Goal: Task Accomplishment & Management: Use online tool/utility

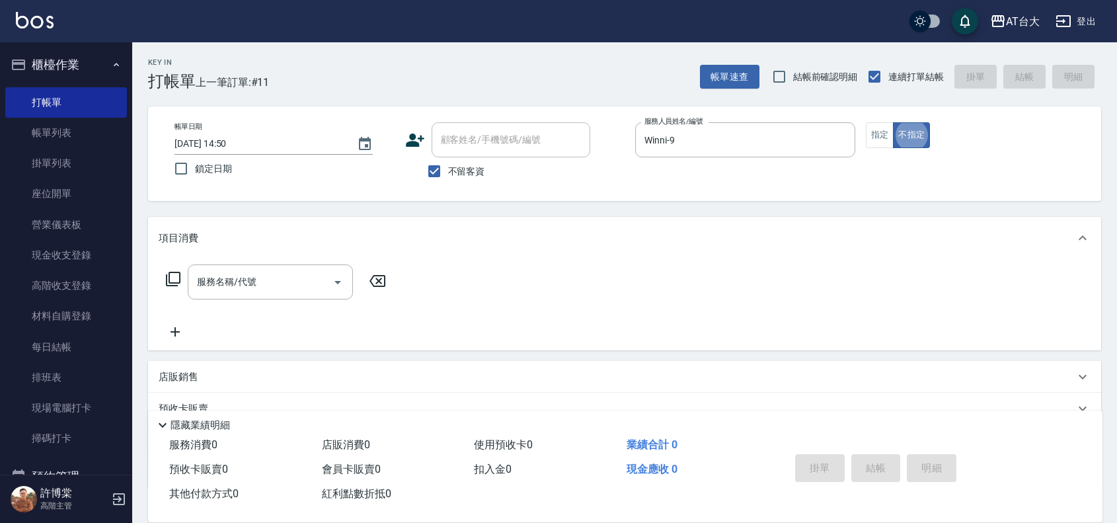
type button "false"
click at [262, 270] on input "服務名稱/代號" at bounding box center [260, 281] width 133 height 23
click at [865, 129] on button "指定" at bounding box center [879, 135] width 28 height 26
click at [215, 293] on input "服務名稱/代號" at bounding box center [260, 281] width 133 height 23
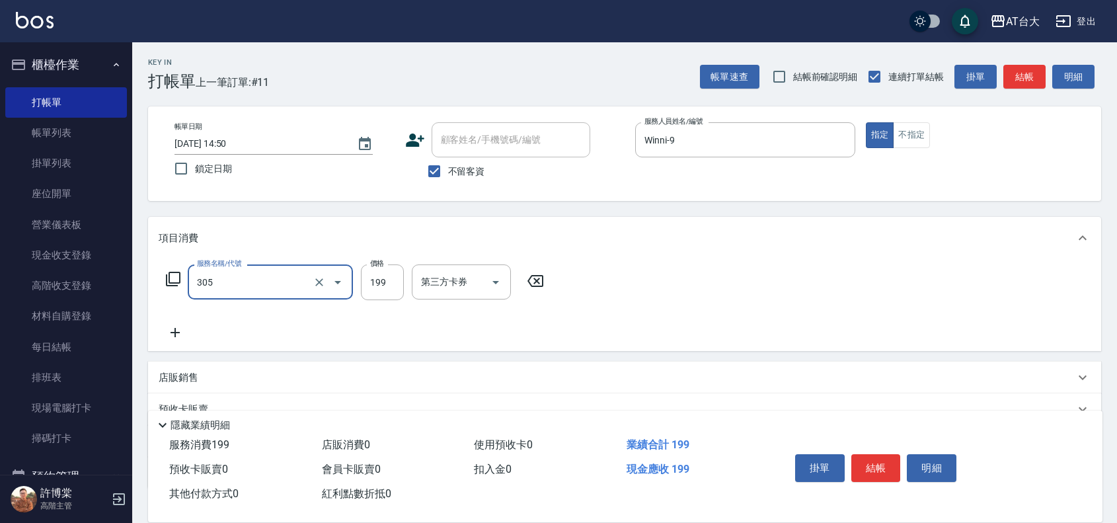
type input "剪髮(305)"
type input "100"
click at [883, 458] on button "結帳" at bounding box center [876, 468] width 50 height 28
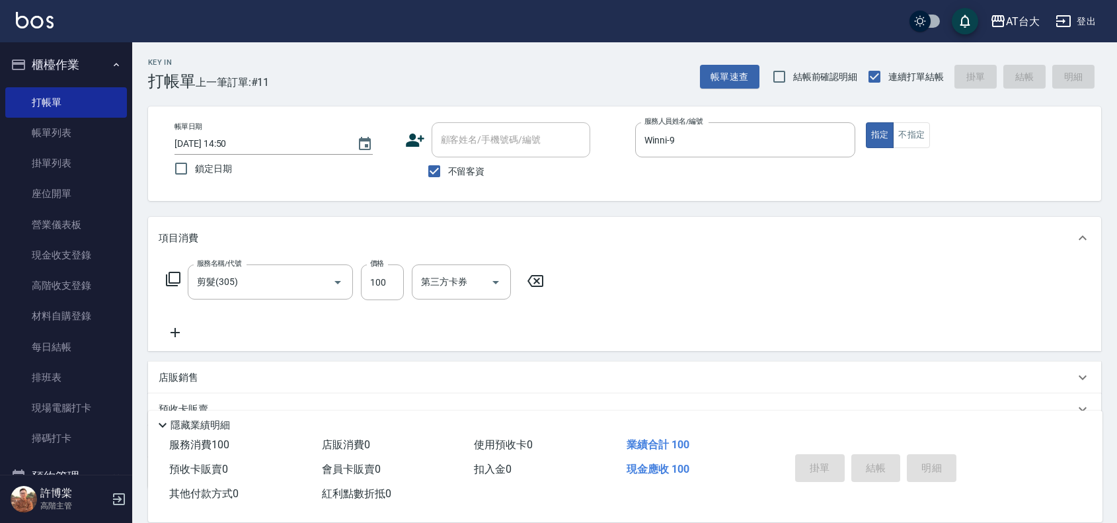
type input "[DATE] 16:05"
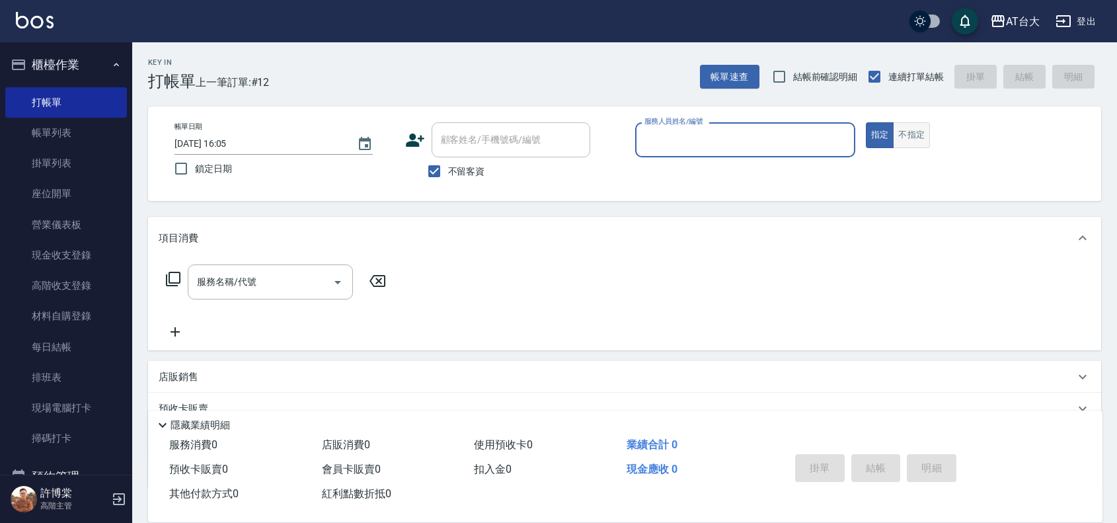
click at [894, 139] on button "不指定" at bounding box center [911, 135] width 37 height 26
click at [761, 122] on div "服務人員姓名/編號" at bounding box center [745, 139] width 220 height 35
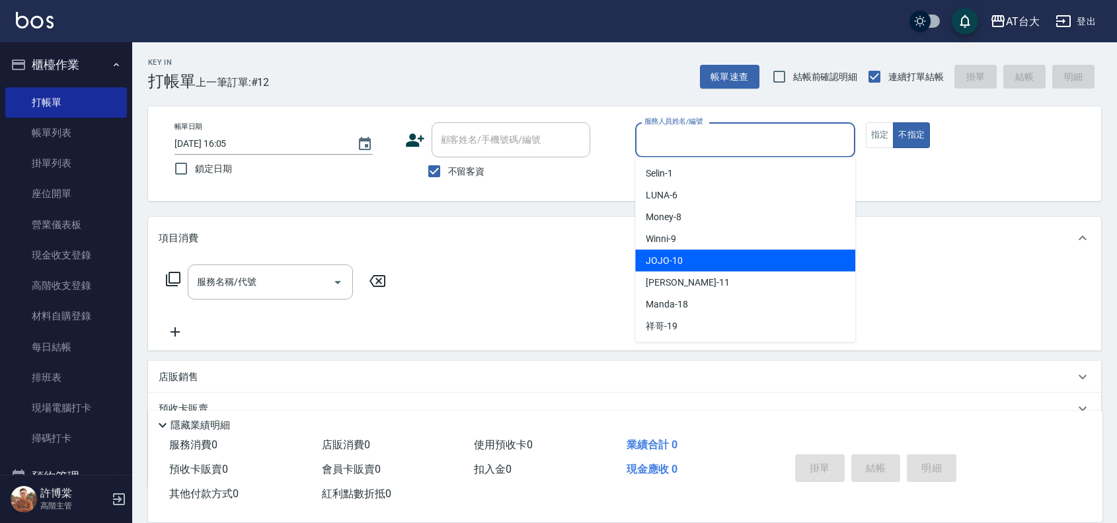
click at [692, 266] on div "JOJO -10" at bounding box center [745, 261] width 220 height 22
type input "JOJO-10"
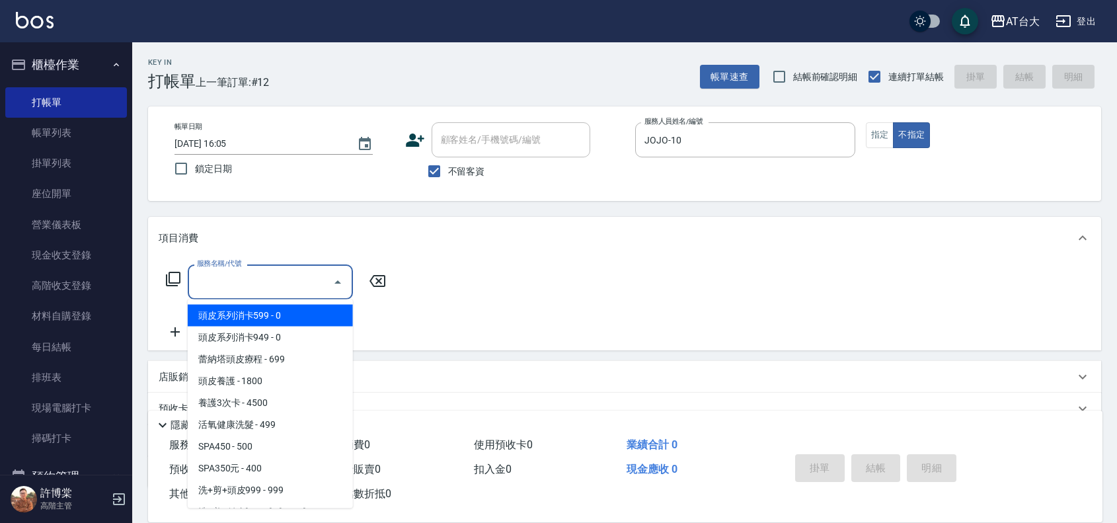
click at [295, 276] on input "服務名稱/代號" at bounding box center [260, 281] width 133 height 23
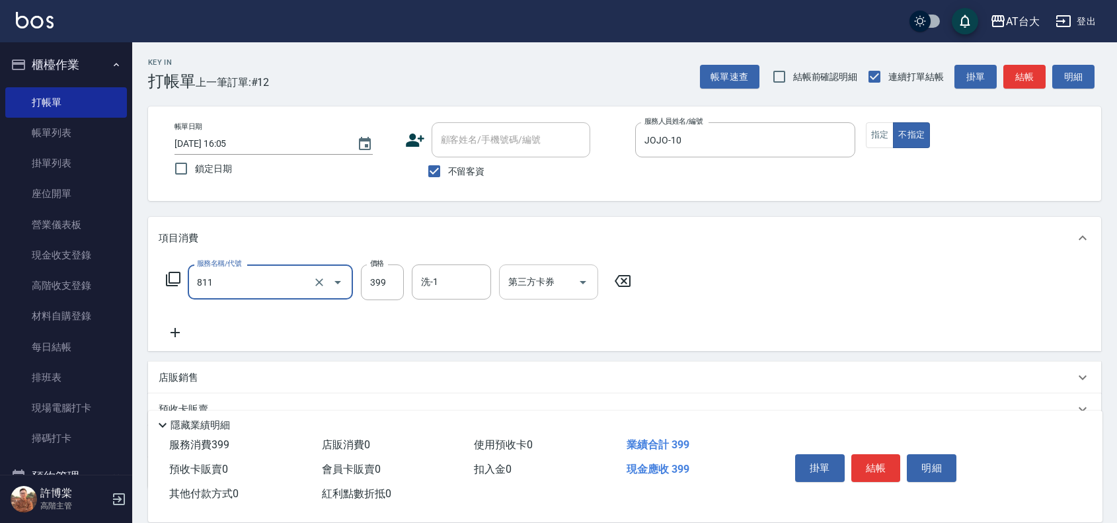
type input "洗+剪(811)"
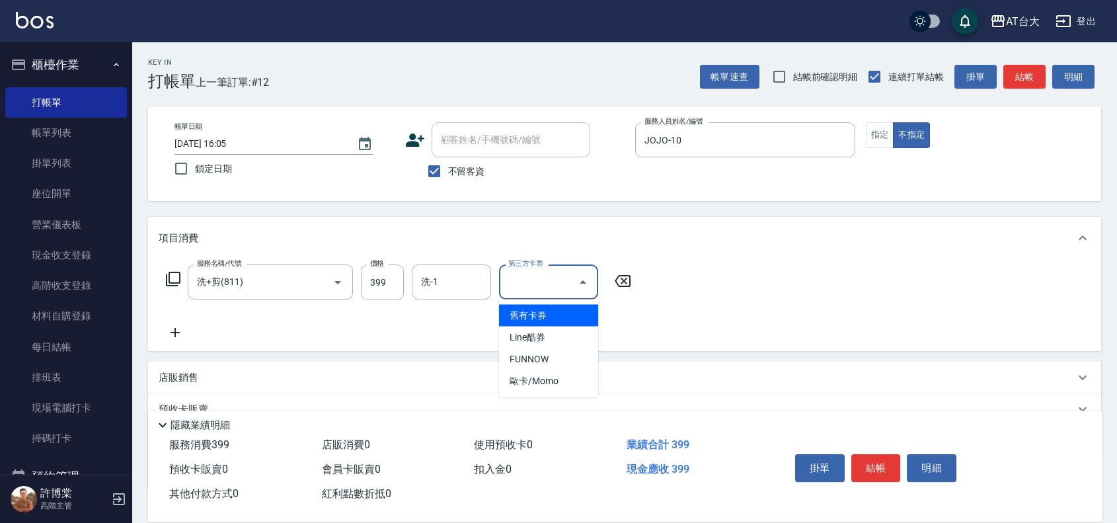
click at [534, 281] on input "第三方卡券" at bounding box center [538, 281] width 67 height 23
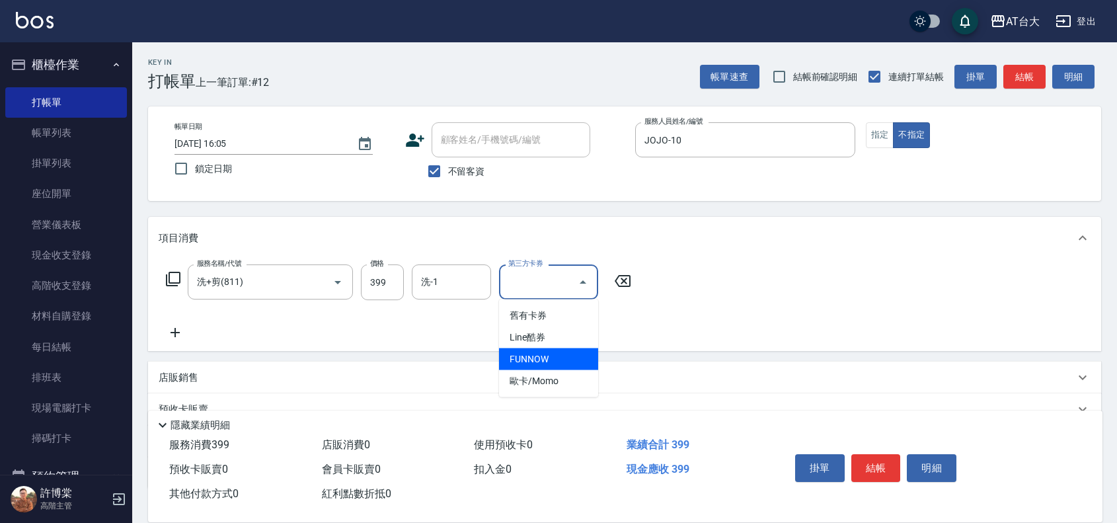
click at [533, 360] on span "FUNNOW" at bounding box center [548, 359] width 99 height 22
type input "FUNNOW"
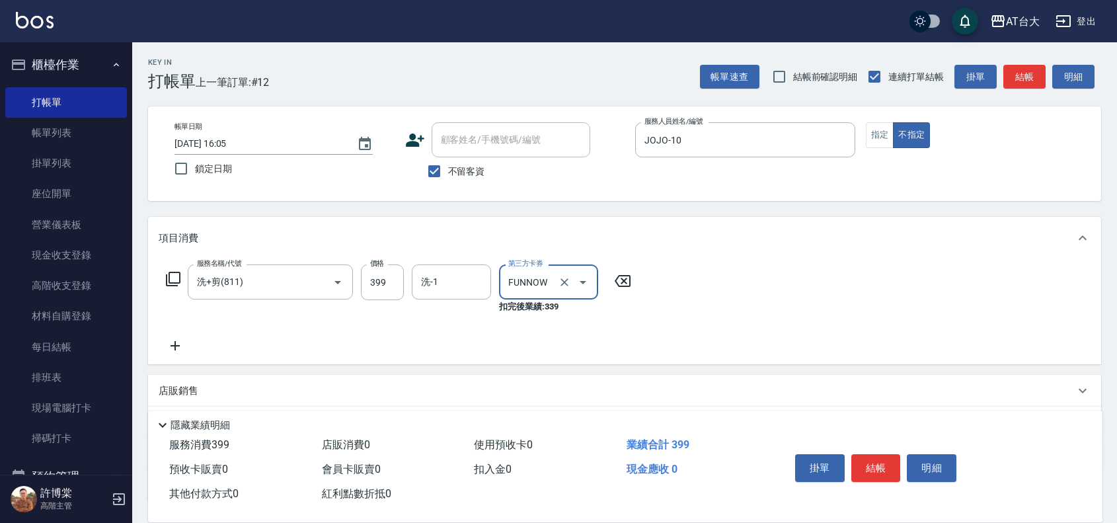
click at [183, 344] on icon at bounding box center [175, 346] width 33 height 16
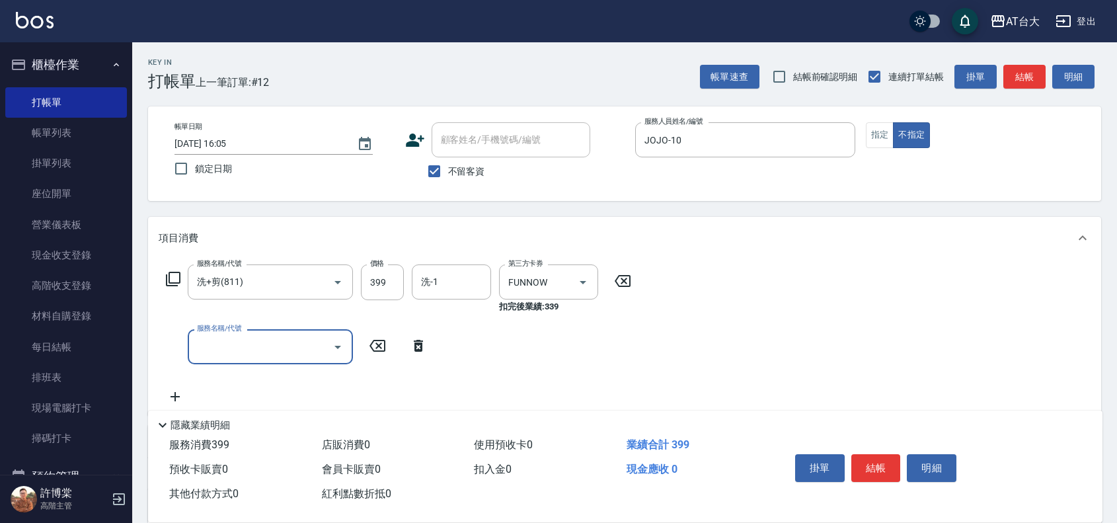
click at [219, 337] on input "服務名稱/代號" at bounding box center [260, 346] width 133 height 23
click at [281, 350] on input "服務名稱/代號" at bounding box center [260, 346] width 133 height 23
type input "洗+剪(811)"
click at [552, 342] on input "第三方卡券" at bounding box center [538, 346] width 67 height 23
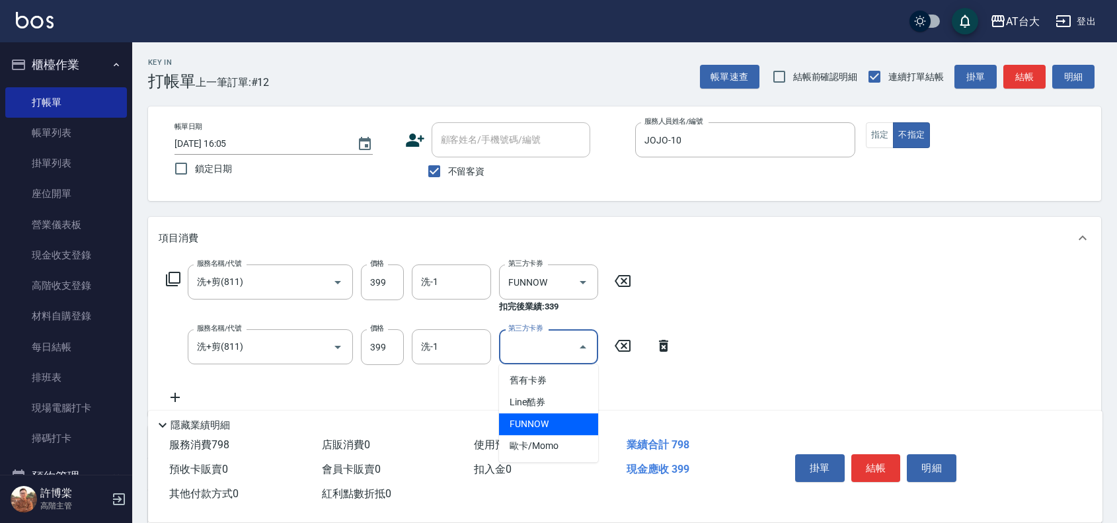
click at [538, 420] on span "FUNNOW" at bounding box center [548, 424] width 99 height 22
type input "FUNNOW"
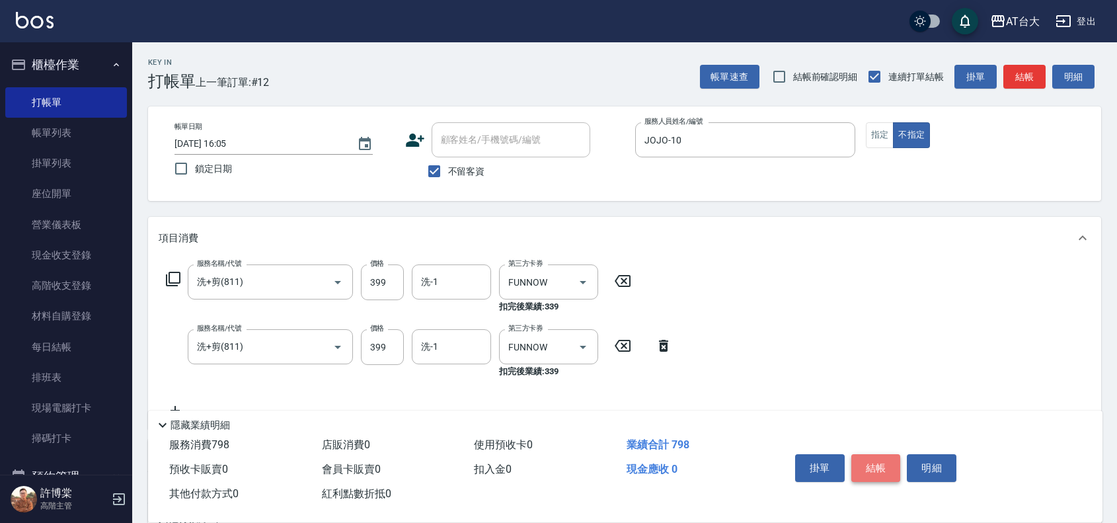
click at [884, 459] on button "結帳" at bounding box center [876, 468] width 50 height 28
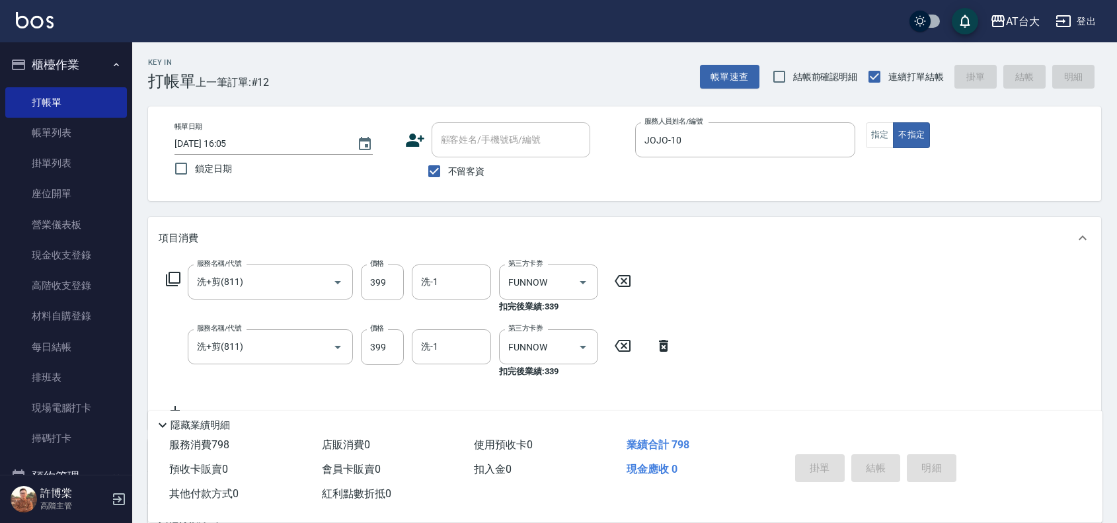
type input "[DATE] 16:37"
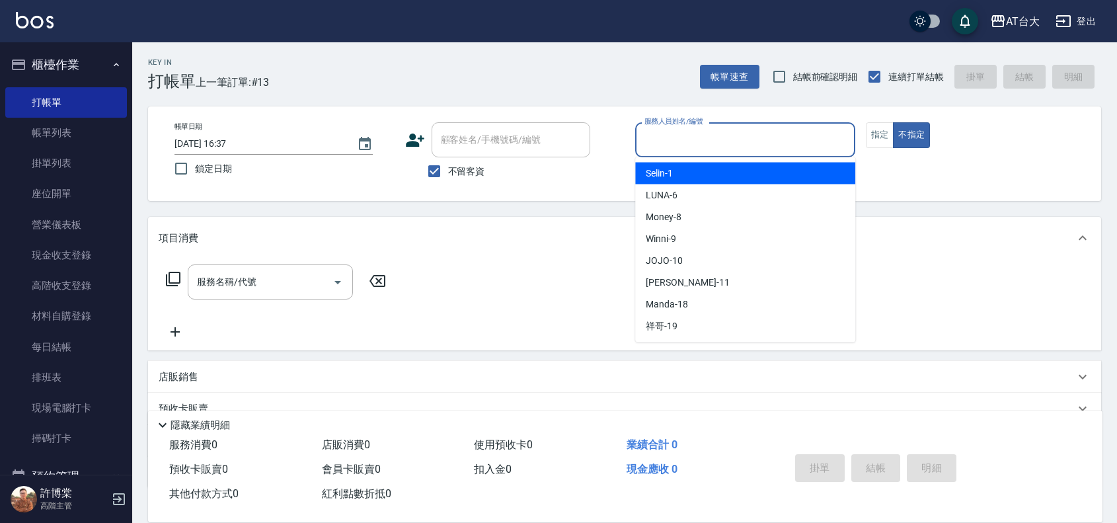
click at [715, 144] on input "服務人員姓名/編號" at bounding box center [745, 139] width 208 height 23
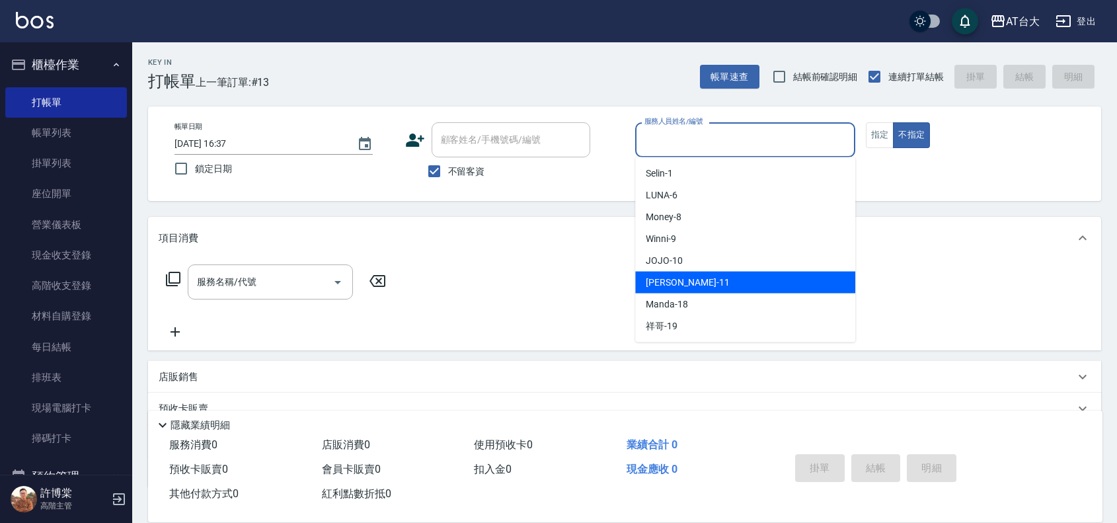
drag, startPoint x: 727, startPoint y: 279, endPoint x: 717, endPoint y: 270, distance: 14.0
click at [727, 279] on div "[PERSON_NAME] -11" at bounding box center [745, 283] width 220 height 22
type input "[PERSON_NAME]-11"
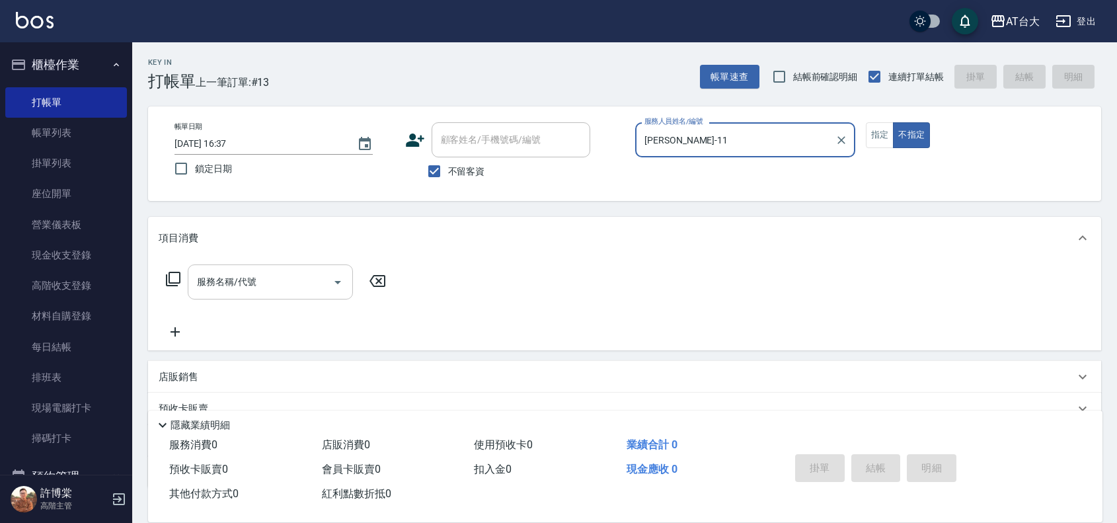
click at [202, 292] on input "服務名稱/代號" at bounding box center [260, 281] width 133 height 23
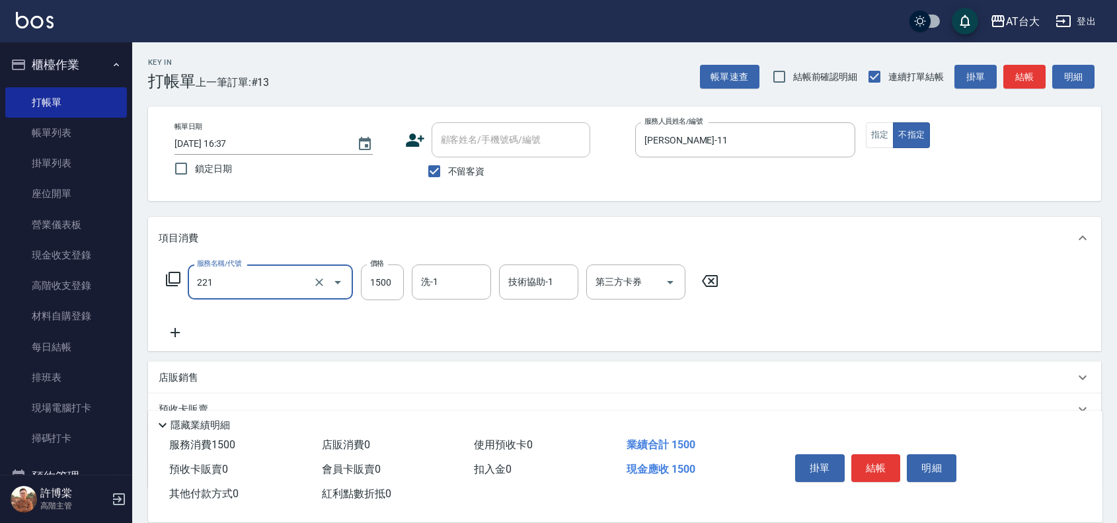
type input "燙髮自備 1500 以 下(221)"
type input "2000"
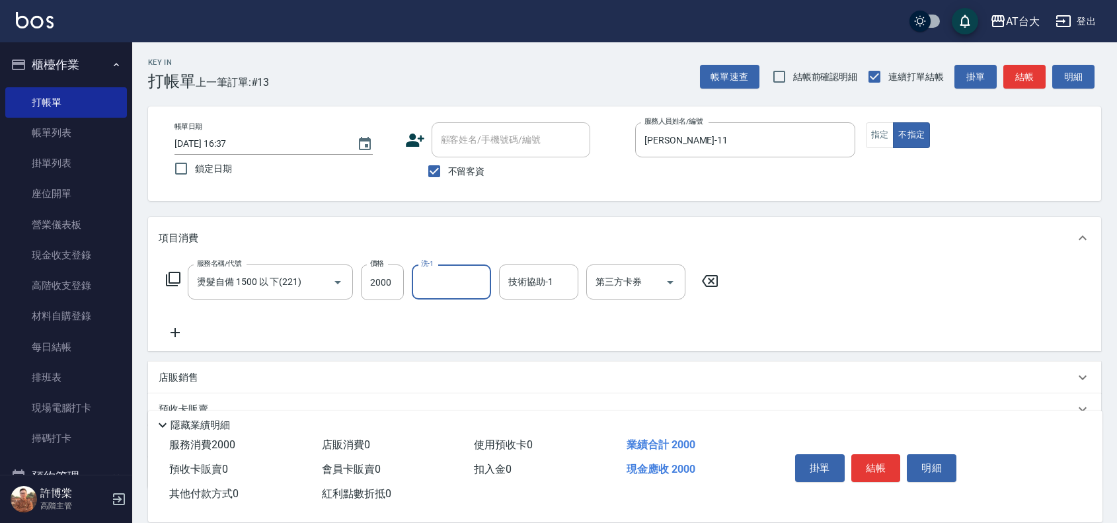
click at [884, 464] on button "結帳" at bounding box center [876, 468] width 50 height 28
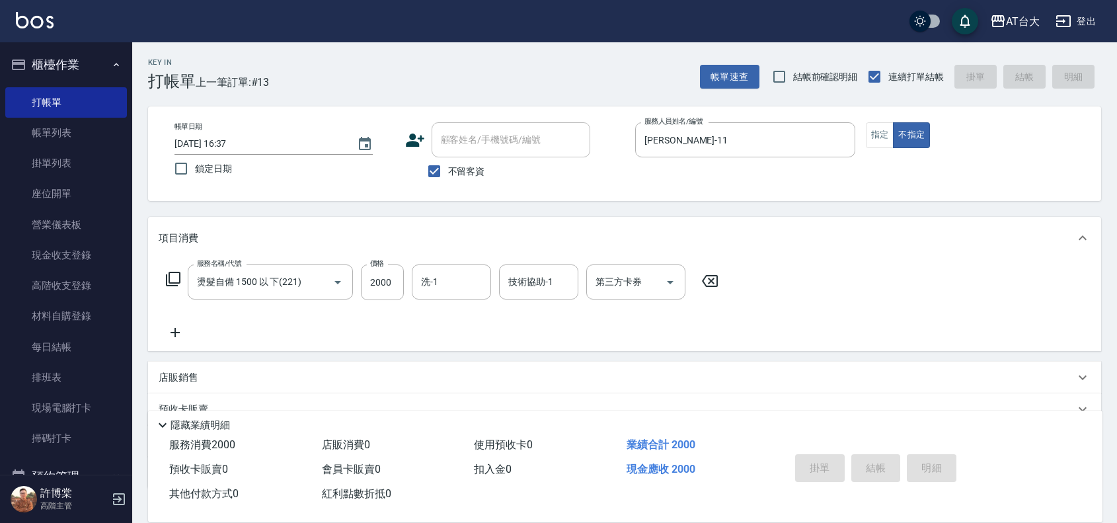
type input "[DATE] 16:54"
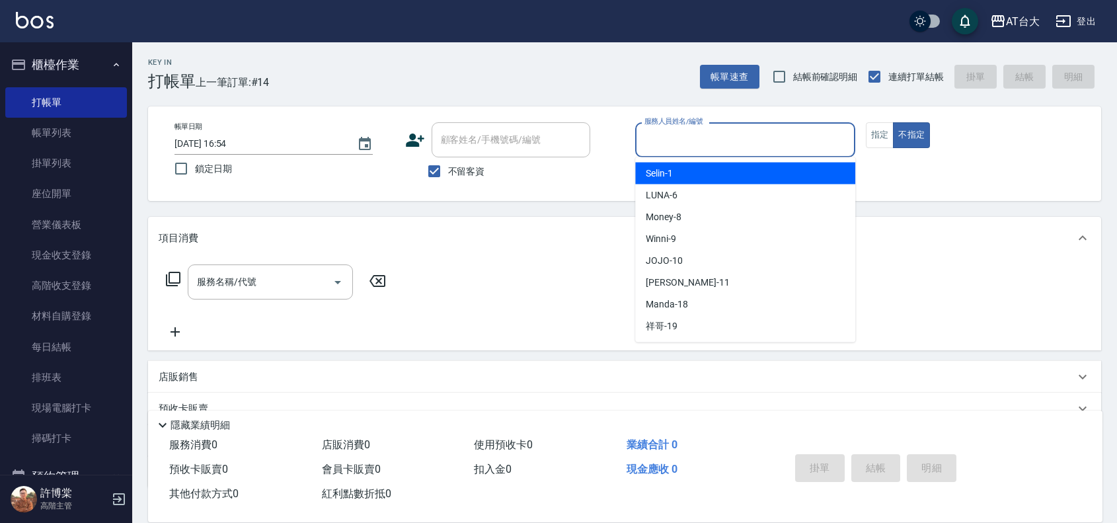
click at [715, 133] on input "服務人員姓名/編號" at bounding box center [745, 139] width 208 height 23
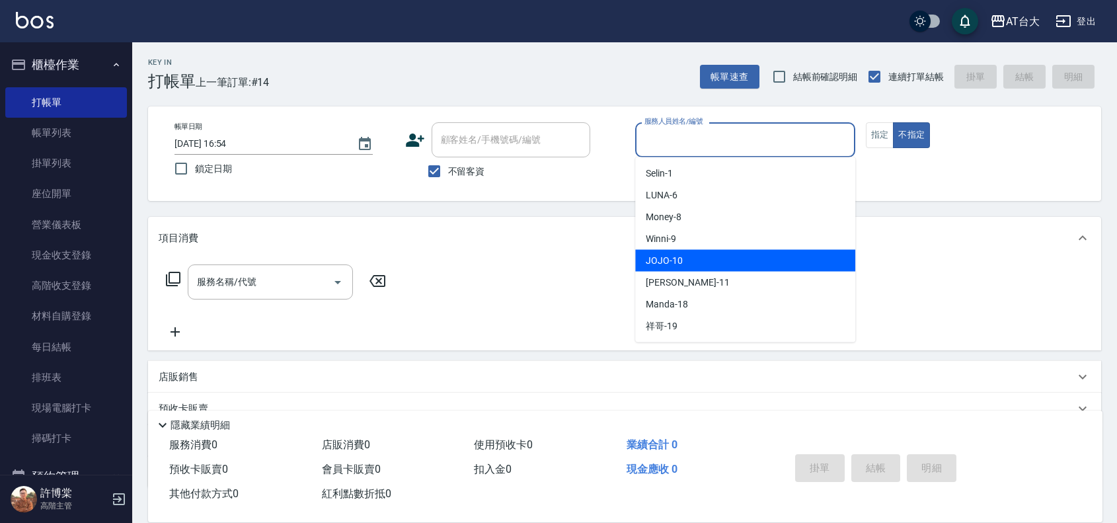
click at [720, 264] on div "JOJO -10" at bounding box center [745, 261] width 220 height 22
type input "JOJO-10"
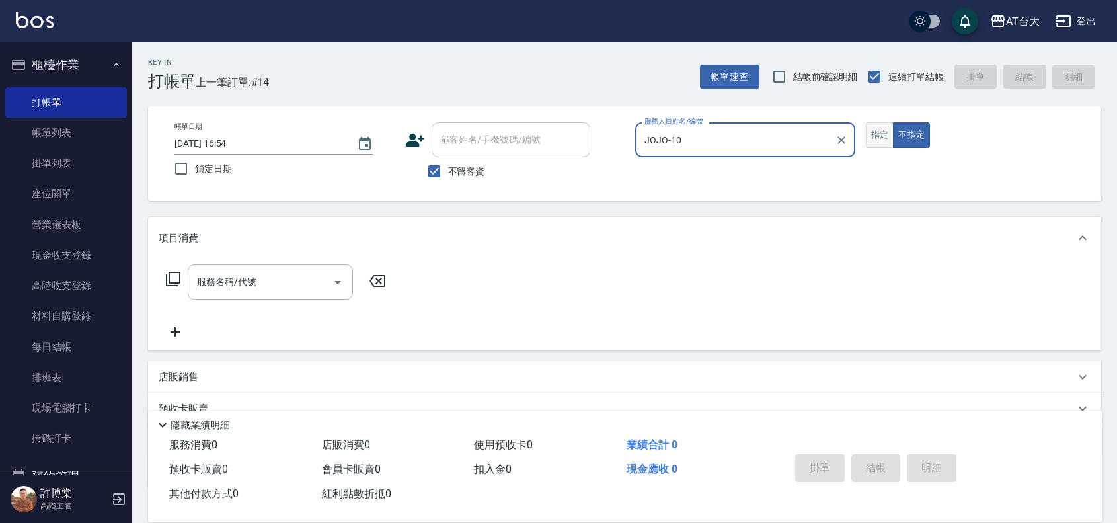
click at [869, 137] on button "指定" at bounding box center [879, 135] width 28 height 26
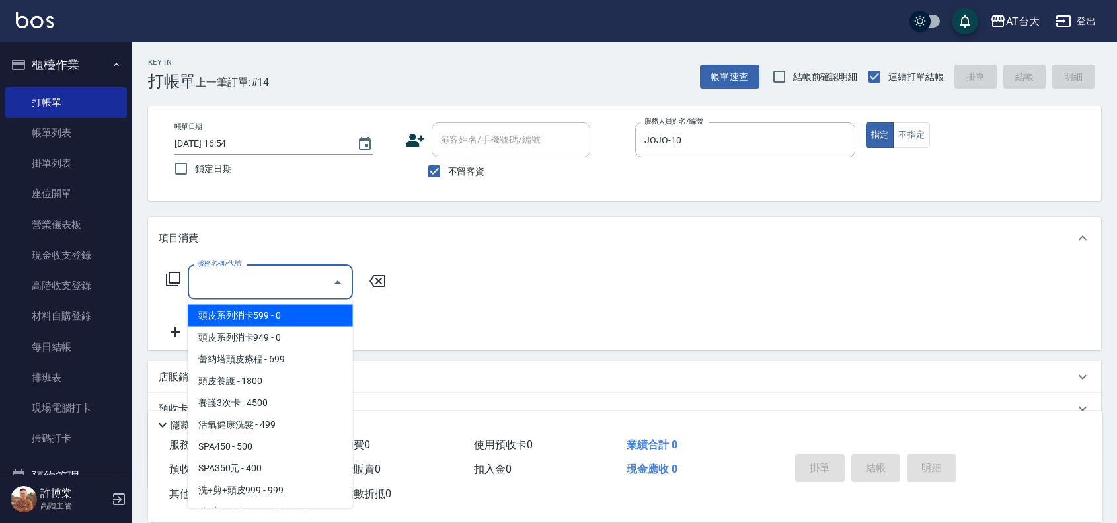
click at [293, 285] on input "服務名稱/代號" at bounding box center [260, 281] width 133 height 23
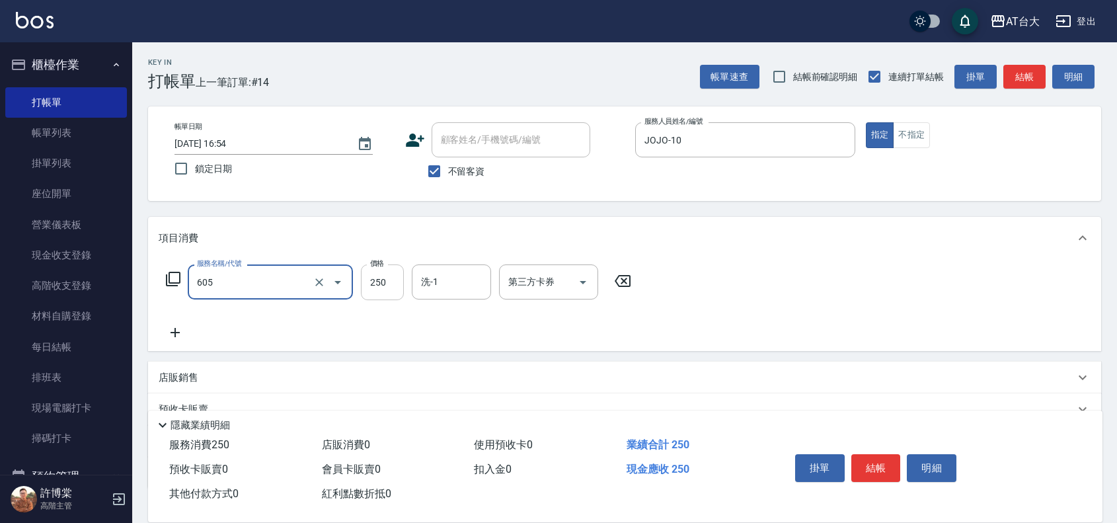
type input "洗髮 (女)(605)"
click at [385, 279] on input "250" at bounding box center [382, 282] width 43 height 36
click at [876, 463] on button "結帳" at bounding box center [876, 468] width 50 height 28
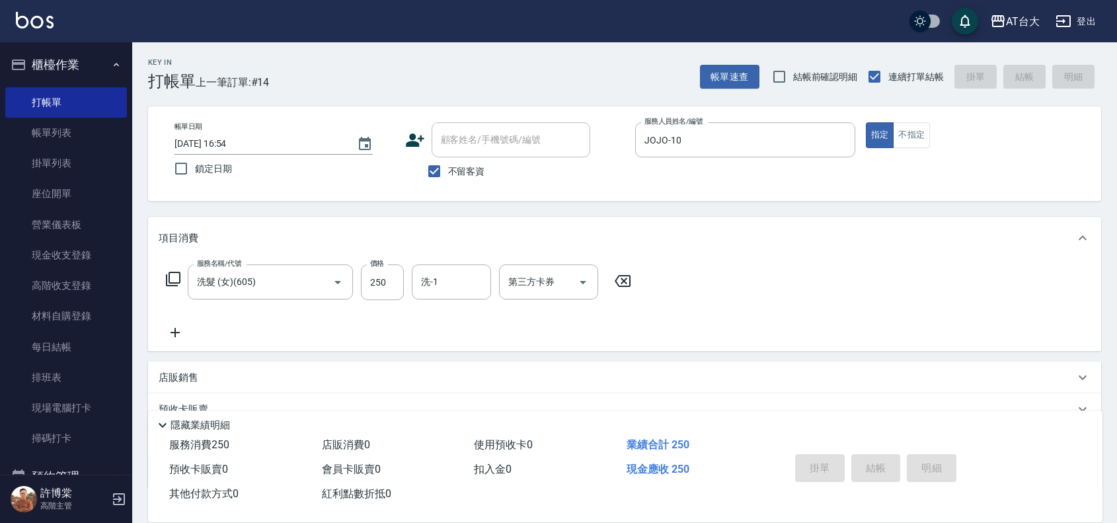
type input "[DATE] 17:00"
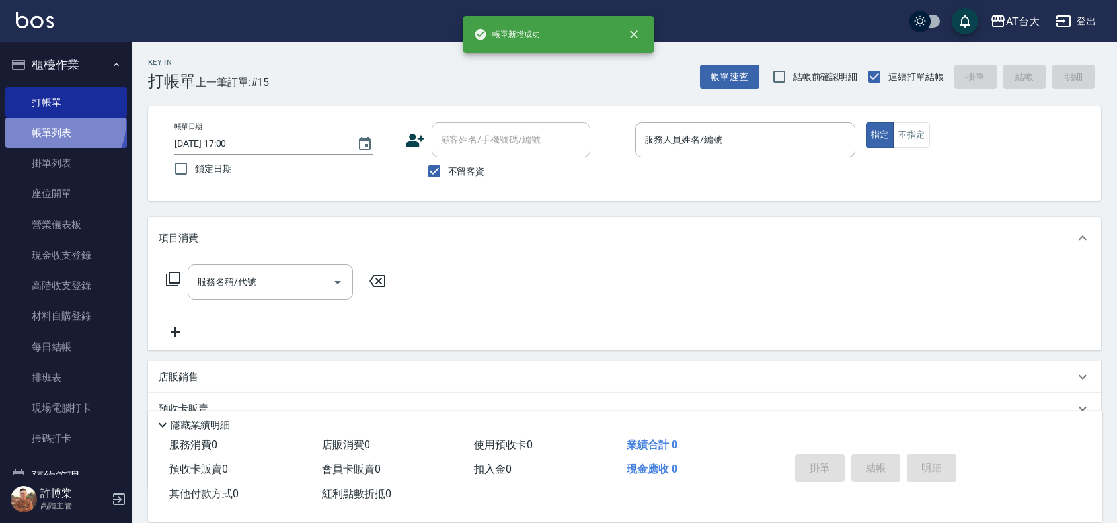
click at [52, 121] on link "帳單列表" at bounding box center [66, 133] width 122 height 30
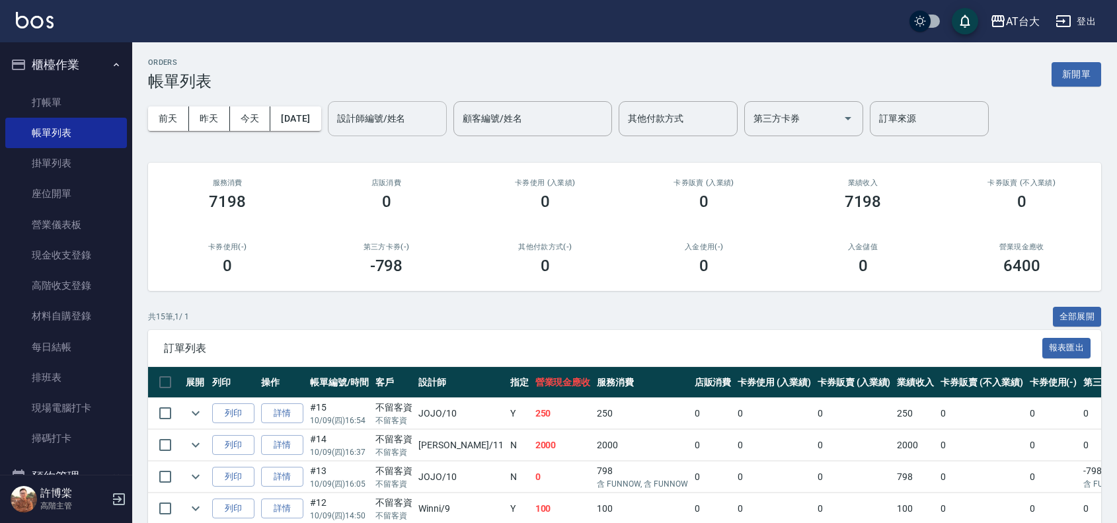
click at [441, 120] on input "設計師編號/姓名" at bounding box center [387, 118] width 107 height 23
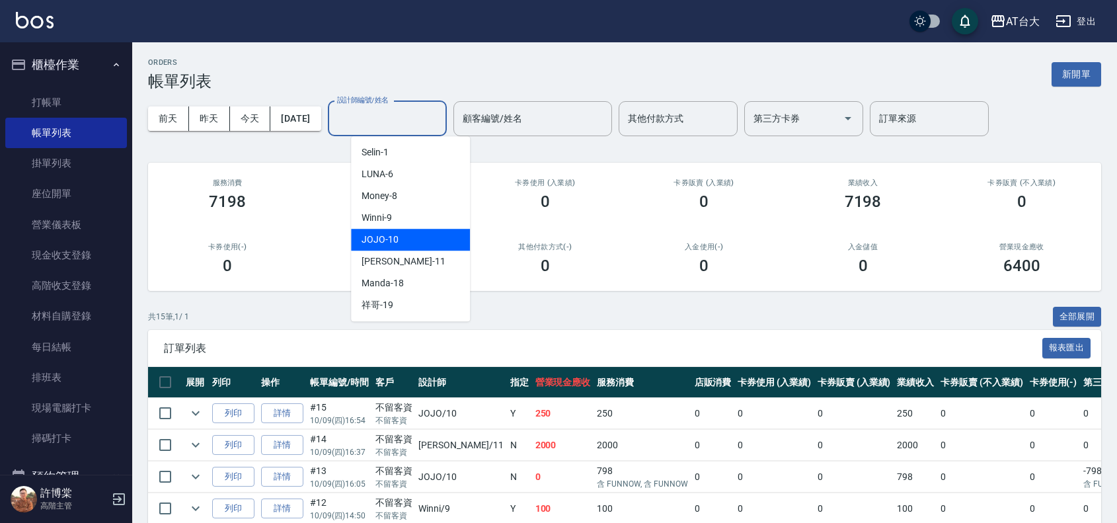
click at [414, 233] on div "JOJO -10" at bounding box center [410, 240] width 119 height 22
type input "JOJO-10"
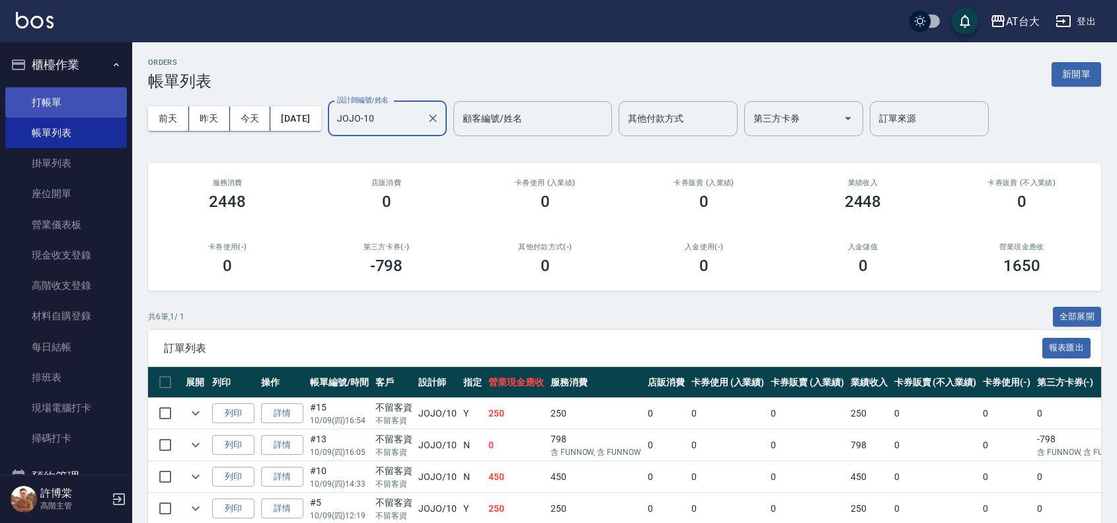
click at [41, 109] on link "打帳單" at bounding box center [66, 102] width 122 height 30
